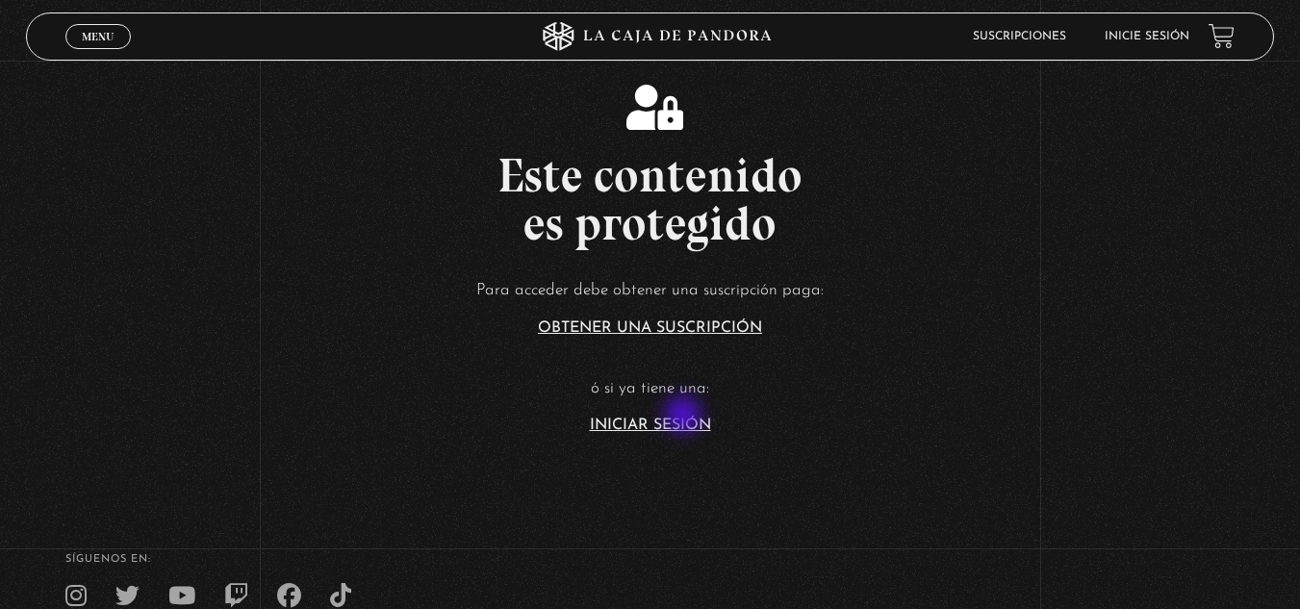
click at [685, 417] on article "Para acceder debe obtener una suscripción paga: Obtener una suscripción ó si ya…" at bounding box center [650, 354] width 1300 height 157
click at [655, 430] on link "Iniciar Sesión" at bounding box center [650, 425] width 121 height 15
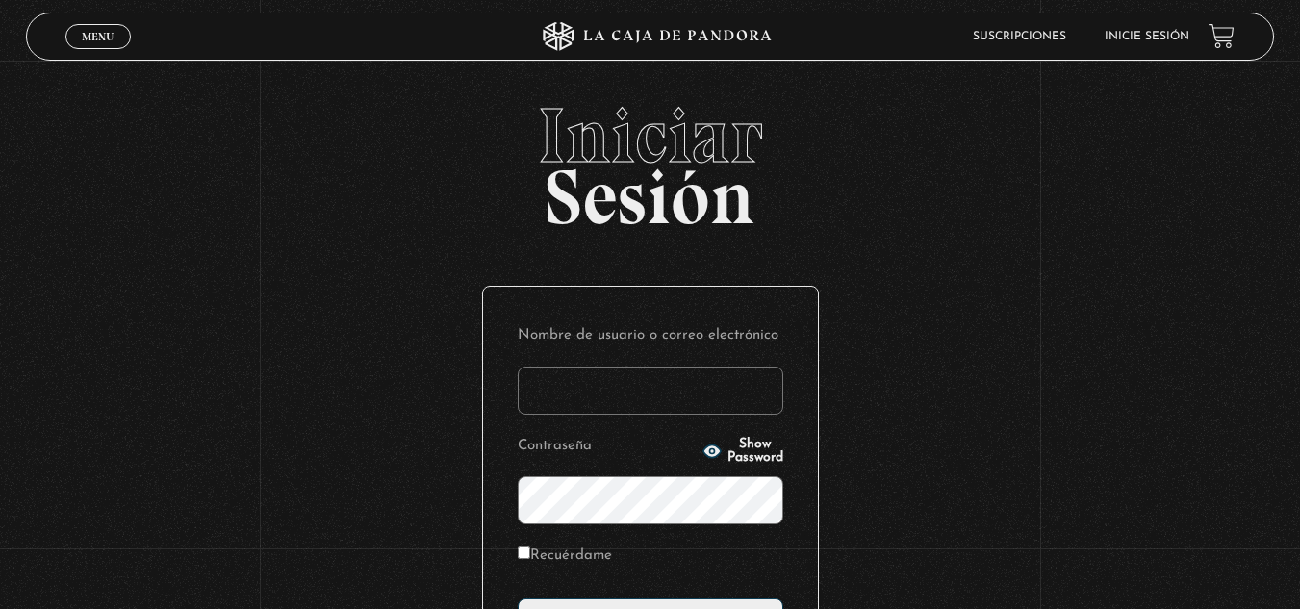
scroll to position [235, 0]
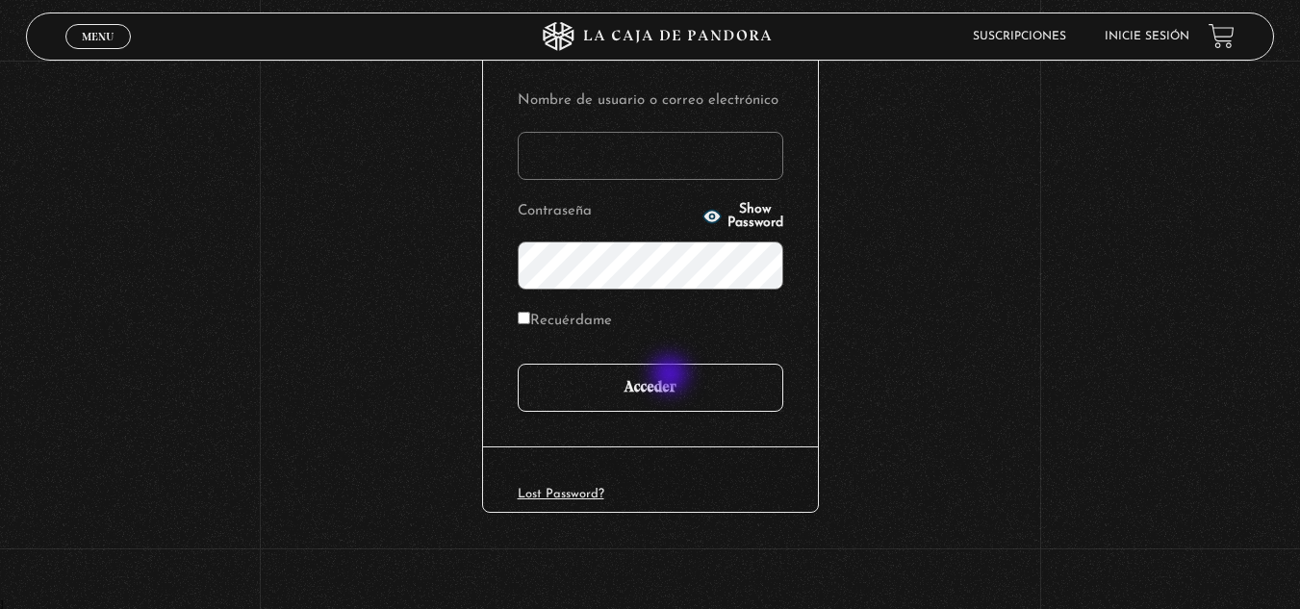
type input "marianna24al@gmail.com"
click at [672, 376] on input "Acceder" at bounding box center [651, 388] width 266 height 48
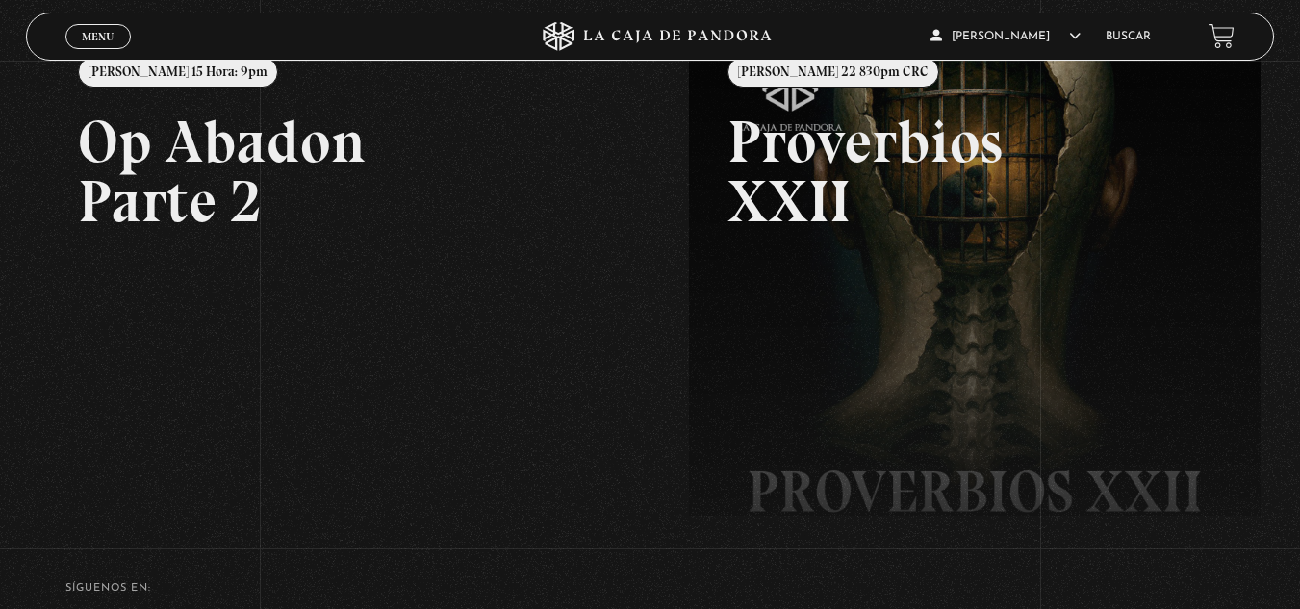
scroll to position [419, 0]
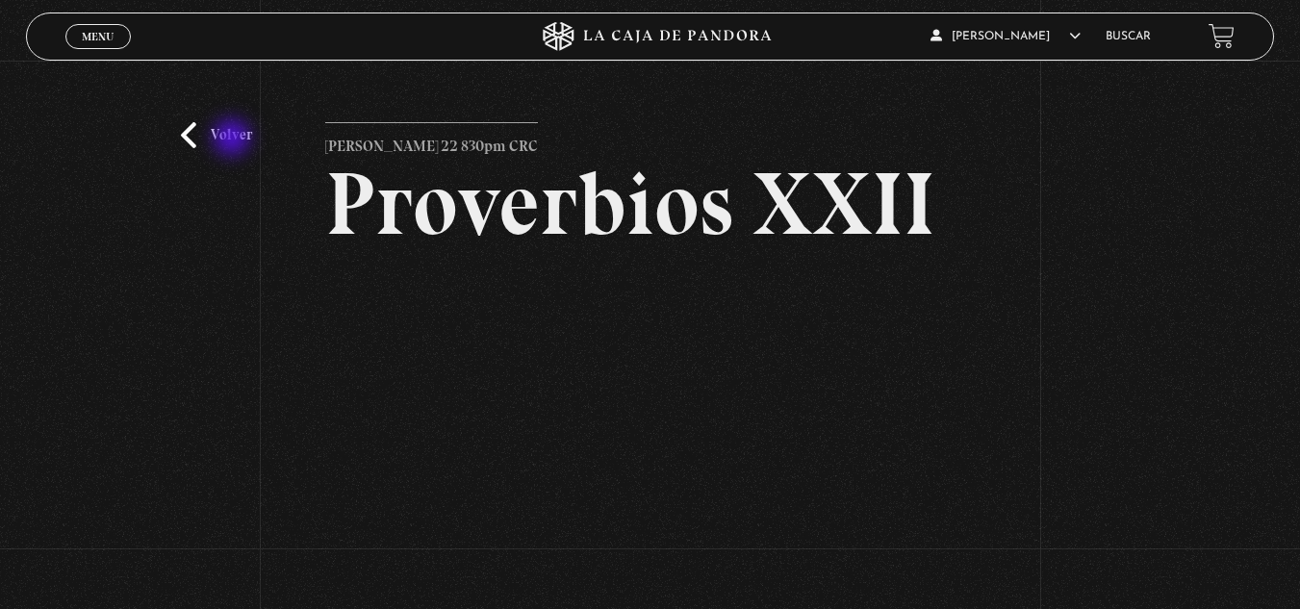
click at [234, 140] on link "Volver" at bounding box center [216, 135] width 71 height 26
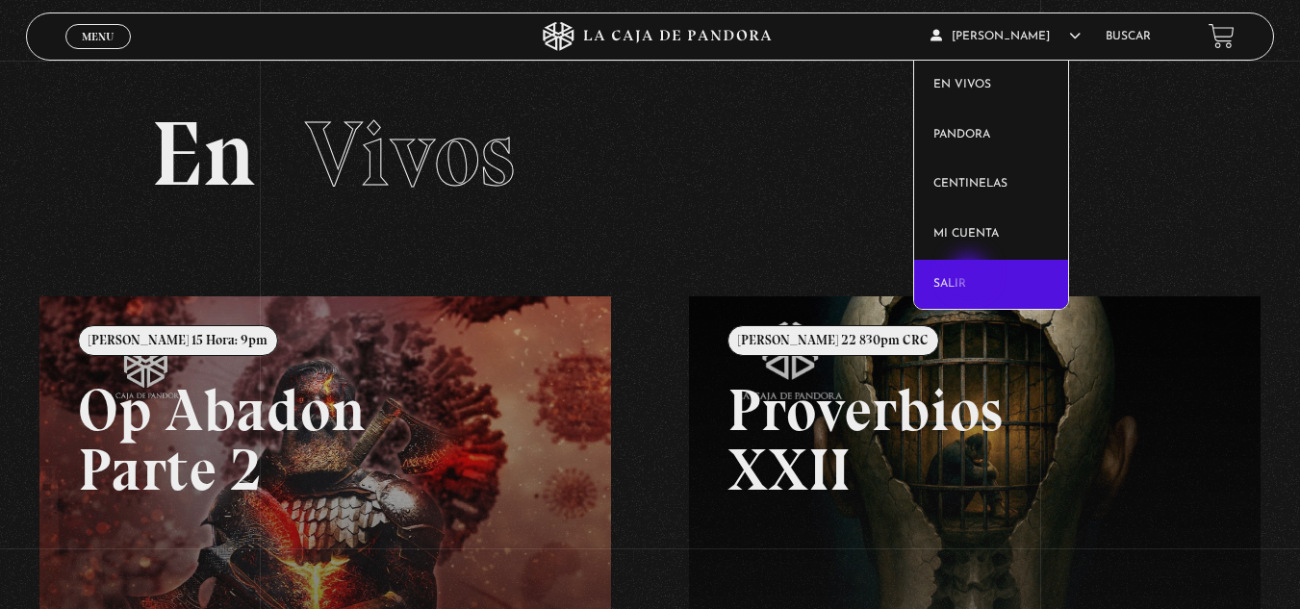
click at [971, 274] on link "Salir" at bounding box center [991, 285] width 154 height 50
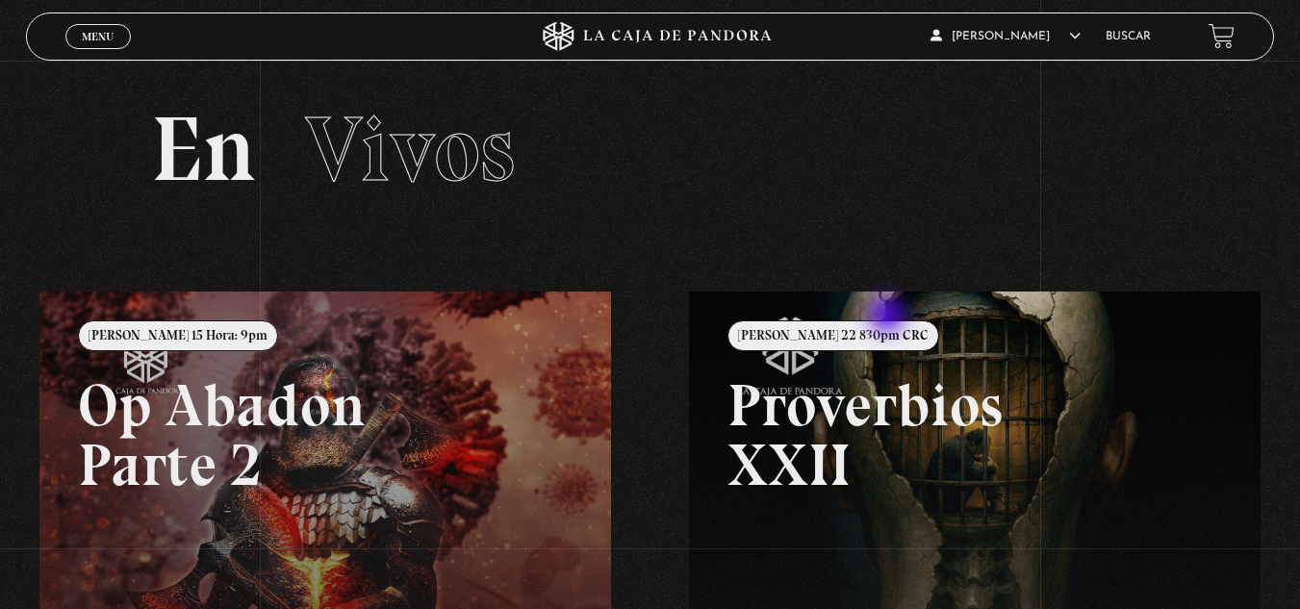
scroll to position [4, 0]
